Goal: Task Accomplishment & Management: Complete application form

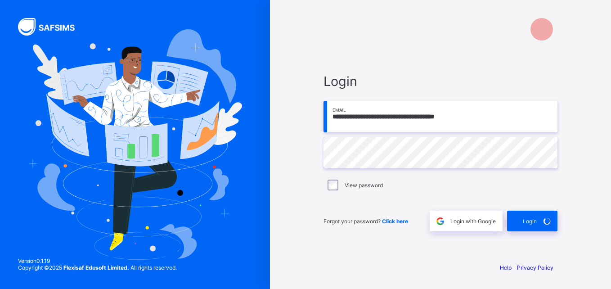
click at [526, 218] on div "Login" at bounding box center [532, 221] width 50 height 21
